Goal: Task Accomplishment & Management: Manage account settings

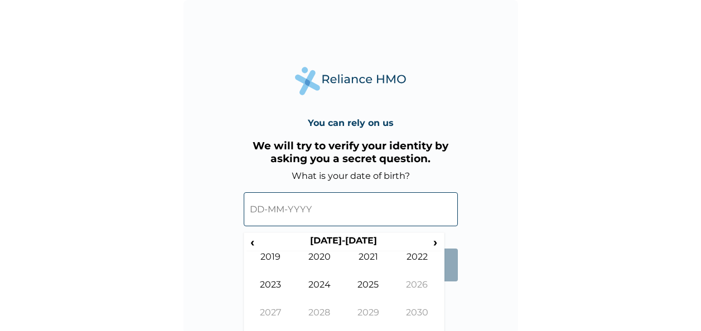
click at [311, 210] on input "text" at bounding box center [351, 209] width 214 height 34
click at [276, 215] on input "text" at bounding box center [351, 209] width 214 height 34
click at [336, 241] on th "2020-2029" at bounding box center [343, 243] width 171 height 16
click at [329, 243] on th "2020-2029" at bounding box center [343, 243] width 171 height 16
click at [330, 240] on th "2020-2029" at bounding box center [343, 243] width 171 height 16
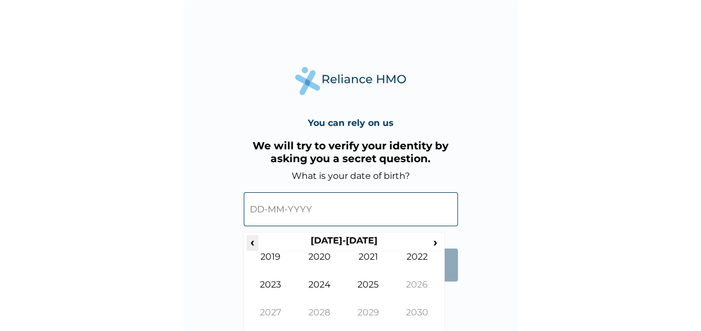
click at [254, 247] on span "‹" at bounding box center [252, 242] width 12 height 14
click at [254, 246] on span "‹" at bounding box center [252, 242] width 12 height 14
click at [273, 284] on td "1993" at bounding box center [270, 293] width 49 height 28
click at [320, 283] on td "Jun" at bounding box center [319, 293] width 49 height 28
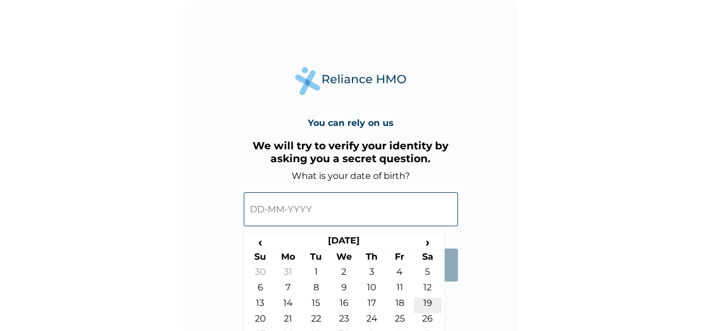
click at [427, 305] on td "19" at bounding box center [428, 306] width 28 height 16
type input "19-06-1993"
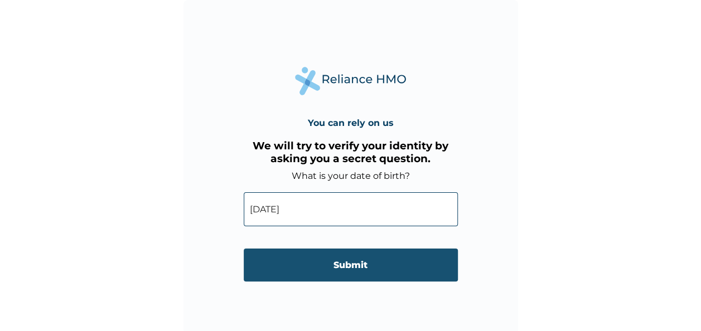
click at [365, 263] on input "Submit" at bounding box center [351, 265] width 214 height 33
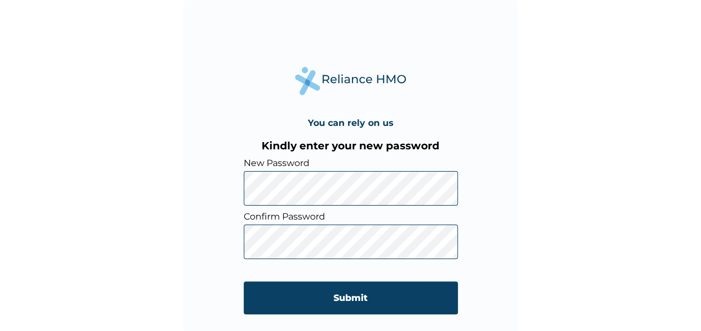
click at [230, 186] on div "You can rely on us Kindly enter your new password New Password Confirm Password…" at bounding box center [350, 167] width 334 height 334
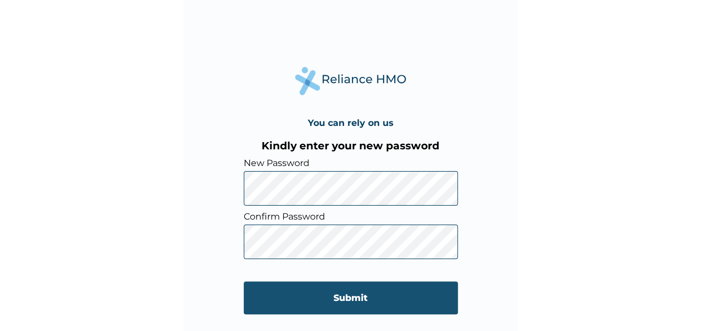
click at [352, 297] on input "Submit" at bounding box center [351, 298] width 214 height 33
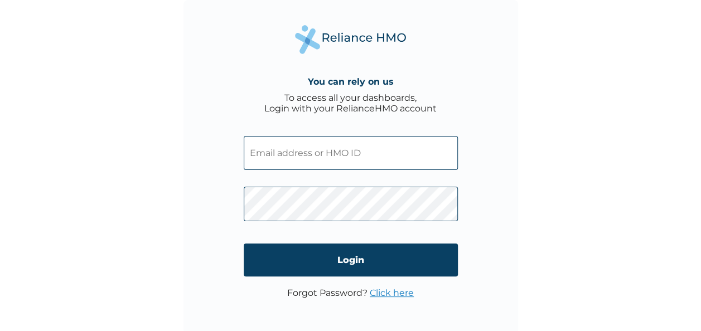
click at [262, 156] on input "text" at bounding box center [351, 153] width 214 height 34
click at [291, 160] on input "text" at bounding box center [351, 153] width 214 height 34
click at [589, 154] on div "You can rely on us To access all your dashboards, Login with your RelianceHMO a…" at bounding box center [350, 165] width 701 height 331
click at [321, 155] on input "text" at bounding box center [351, 153] width 214 height 34
type input "SBL/10187/A"
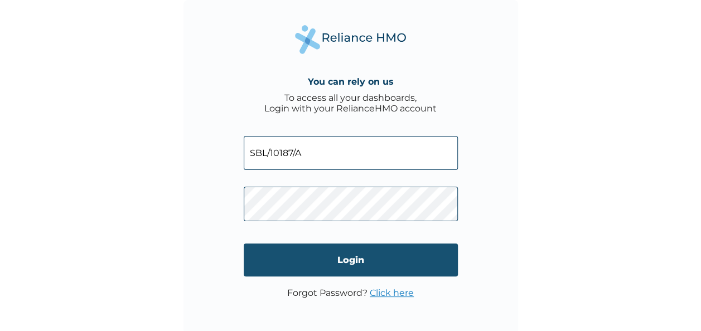
click at [395, 254] on input "Login" at bounding box center [351, 260] width 214 height 33
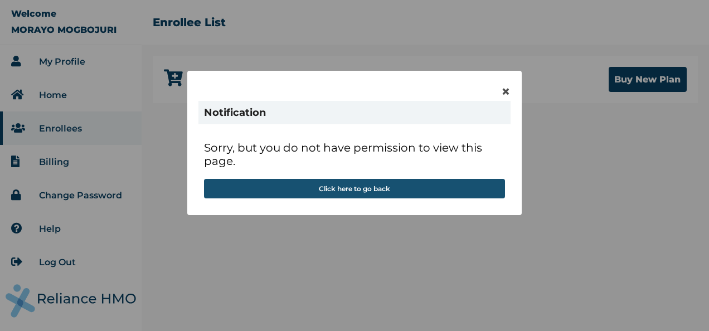
click at [377, 188] on button "Click here to go back" at bounding box center [354, 189] width 301 height 20
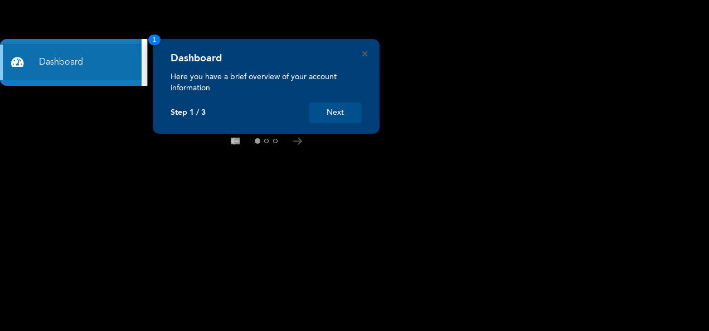
click at [322, 114] on button "Next" at bounding box center [335, 113] width 53 height 21
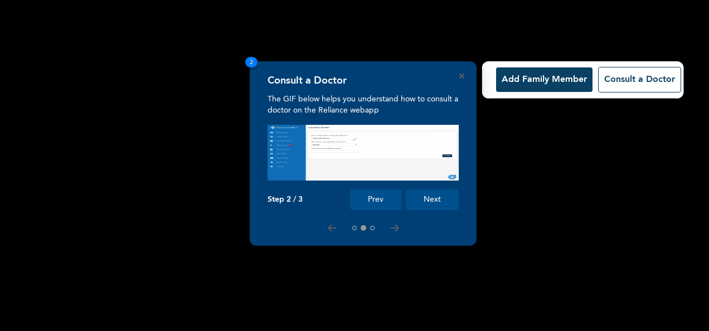
click at [435, 199] on button "Next" at bounding box center [432, 200] width 53 height 21
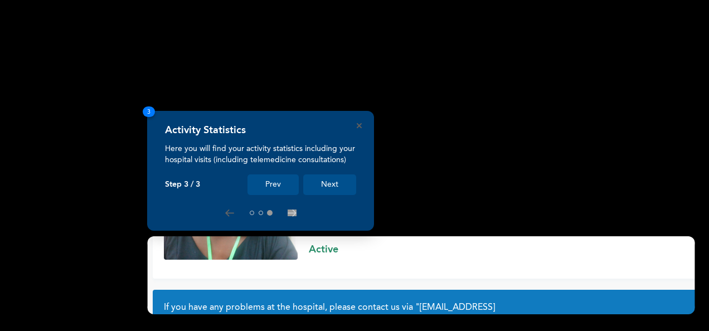
scroll to position [108, 0]
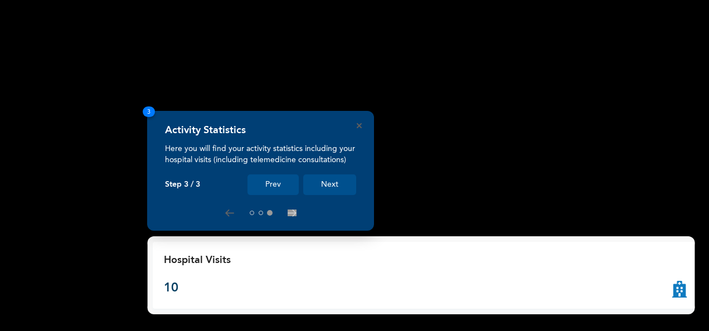
click at [328, 185] on button "Next" at bounding box center [329, 184] width 53 height 21
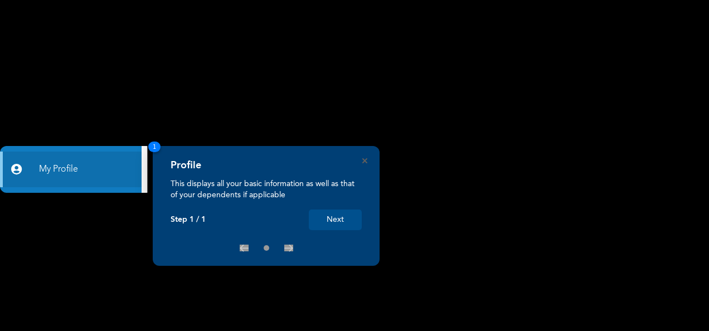
click at [331, 220] on button "Next" at bounding box center [335, 220] width 53 height 21
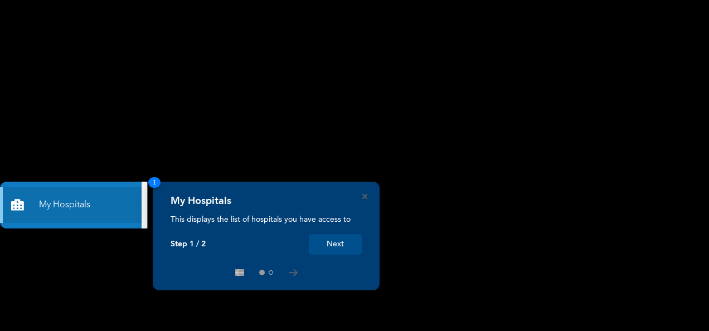
click at [333, 239] on button "Next" at bounding box center [335, 244] width 53 height 21
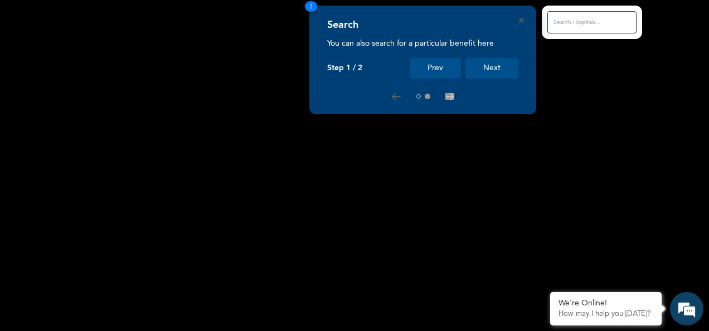
click at [501, 64] on button "Next" at bounding box center [491, 68] width 53 height 21
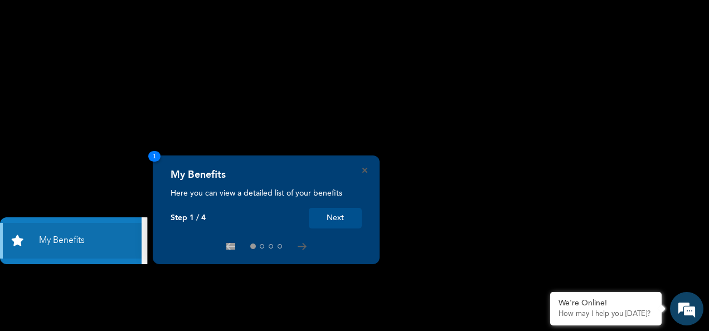
click at [328, 224] on button "Next" at bounding box center [335, 218] width 53 height 21
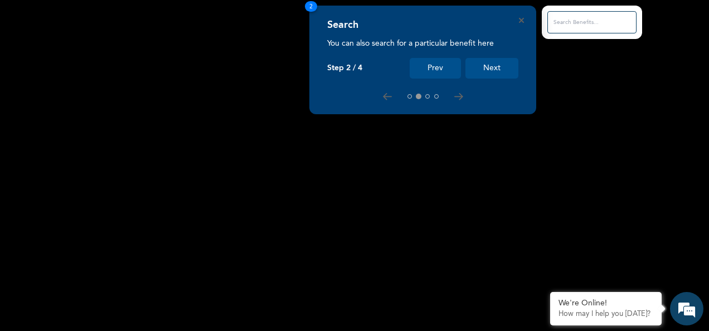
click at [476, 75] on button "Next" at bounding box center [491, 68] width 53 height 21
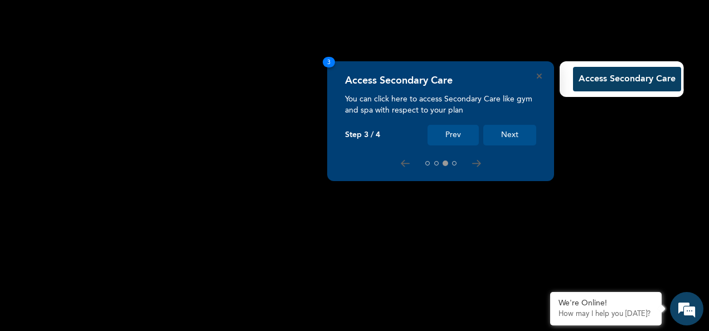
click at [515, 133] on button "Next" at bounding box center [509, 135] width 53 height 21
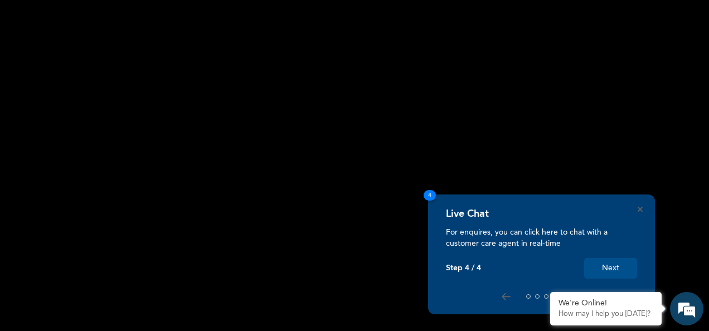
click at [605, 273] on button "Next" at bounding box center [610, 268] width 53 height 21
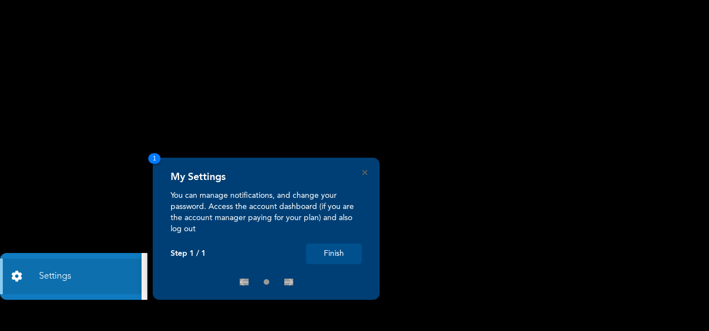
click at [326, 255] on button "Finish" at bounding box center [334, 254] width 56 height 21
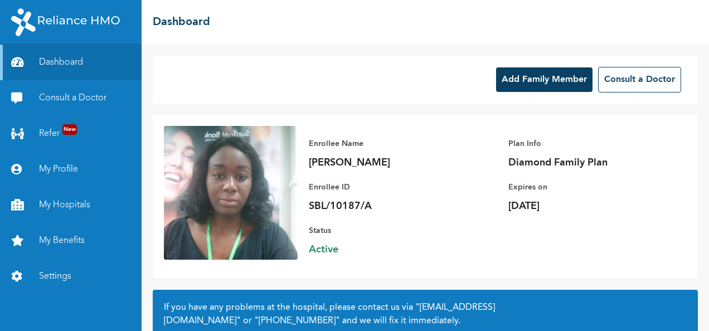
scroll to position [108, 0]
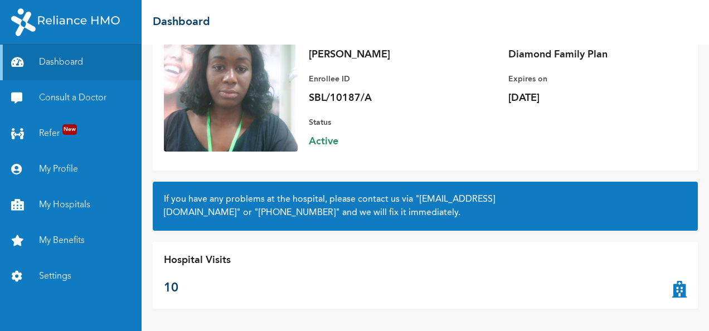
click at [168, 290] on p "10" at bounding box center [197, 288] width 67 height 18
click at [672, 291] on icon at bounding box center [679, 275] width 14 height 45
click at [675, 290] on icon at bounding box center [679, 275] width 14 height 45
click at [672, 283] on icon at bounding box center [679, 275] width 14 height 45
click at [181, 256] on p "Hospital Visits" at bounding box center [197, 260] width 67 height 15
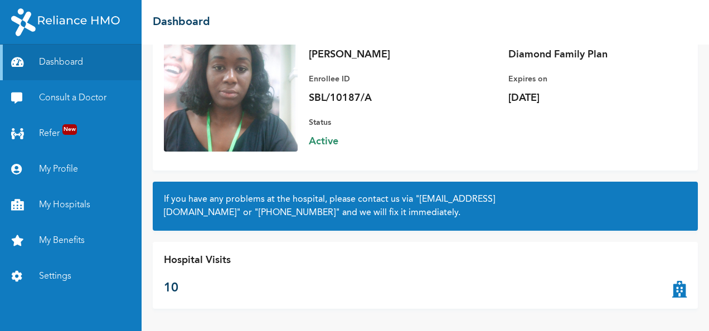
click at [234, 254] on div "Hospital Visits 10" at bounding box center [425, 275] width 545 height 67
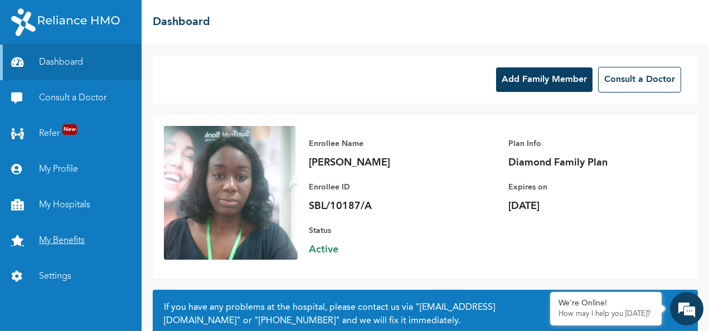
click at [58, 243] on link "My Benefits" at bounding box center [71, 241] width 142 height 36
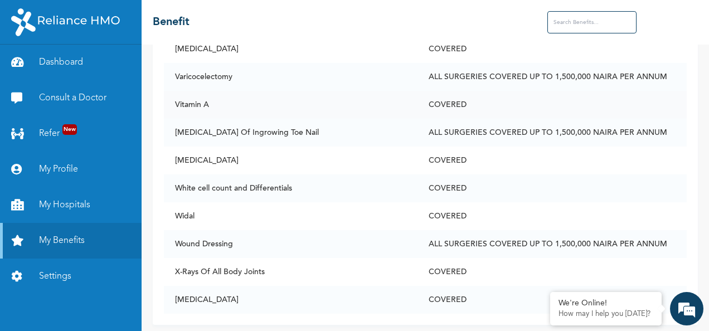
scroll to position [5415, 0]
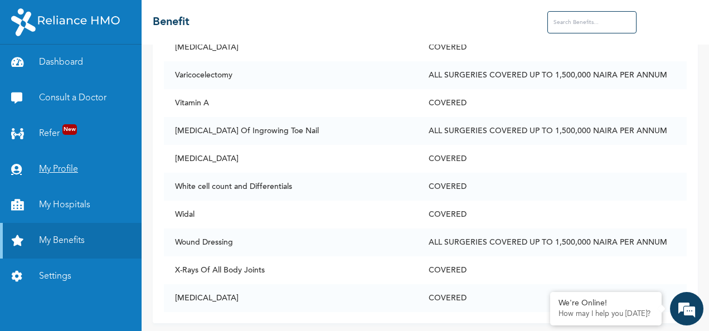
click at [62, 173] on link "My Profile" at bounding box center [71, 170] width 142 height 36
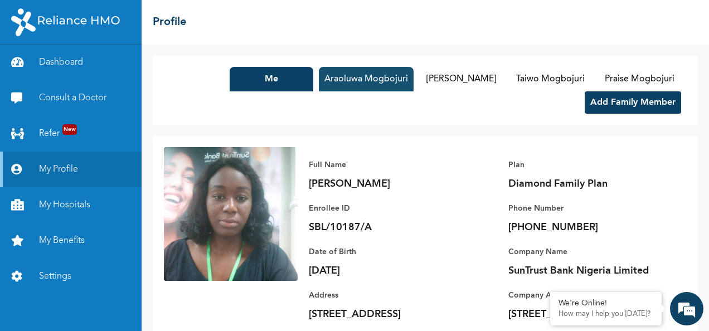
click at [375, 71] on button "Araoluwa Mogbojuri" at bounding box center [366, 79] width 95 height 25
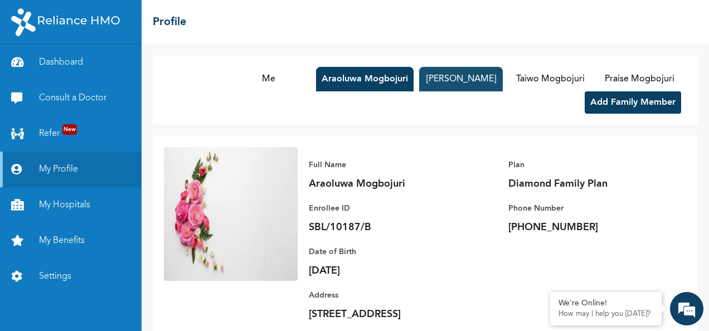
click at [425, 78] on button "Grace Mogbojuri" at bounding box center [461, 79] width 84 height 25
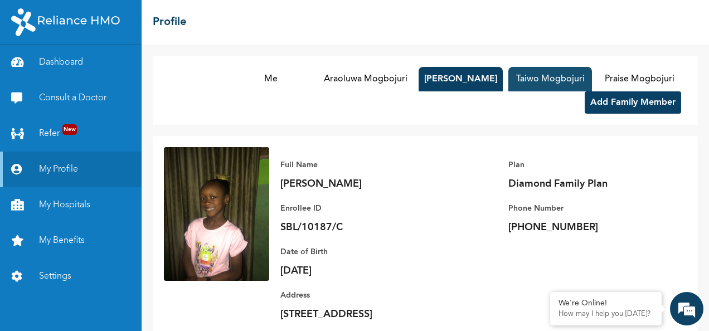
click at [541, 80] on button "Taiwo Mogbojuri" at bounding box center [550, 79] width 84 height 25
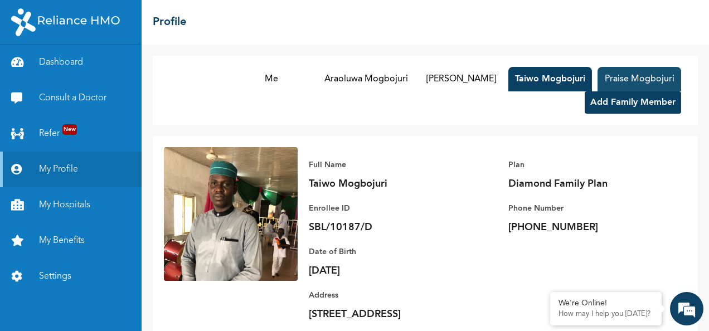
click at [618, 76] on button "Praise Mogbojuri" at bounding box center [640, 79] width 84 height 25
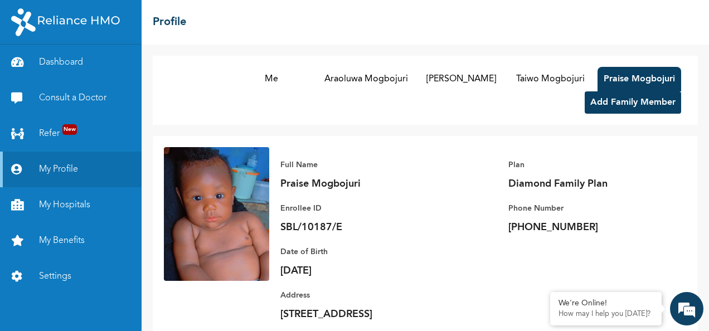
click at [217, 227] on img at bounding box center [216, 214] width 105 height 134
click at [530, 80] on button "Taiwo Mogbojuri" at bounding box center [550, 79] width 84 height 25
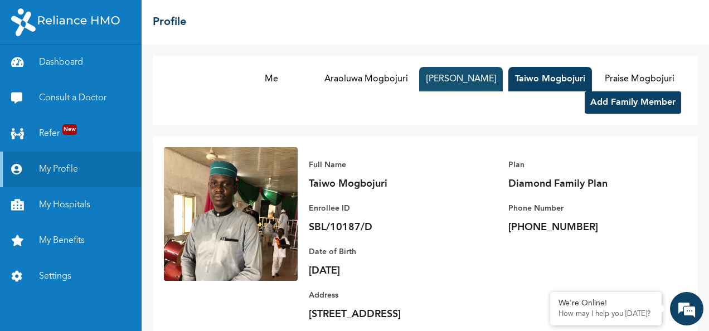
click at [445, 80] on button "Grace Mogbojuri" at bounding box center [461, 79] width 84 height 25
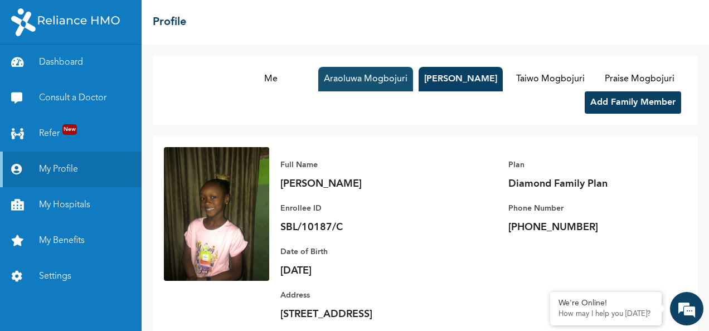
click at [368, 79] on button "Araoluwa Mogbojuri" at bounding box center [365, 79] width 95 height 25
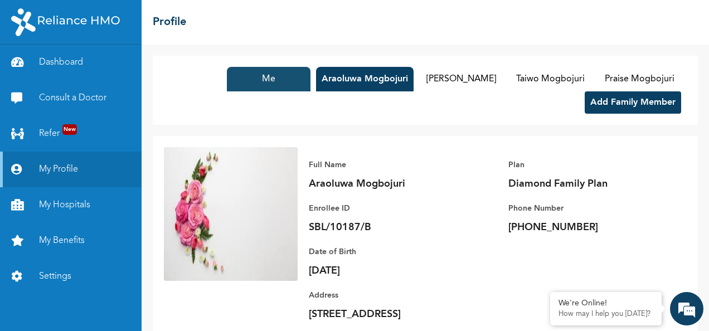
click at [252, 84] on button "Me" at bounding box center [269, 79] width 84 height 25
